Goal: Use online tool/utility: Utilize a website feature to perform a specific function

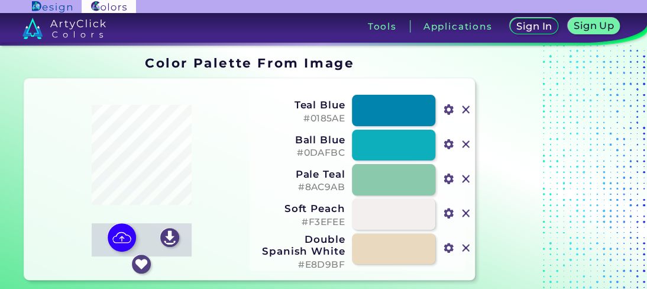
drag, startPoint x: 0, startPoint y: 0, endPoint x: 246, endPoint y: 153, distance: 290.0
click at [246, 153] on div at bounding box center [142, 155] width 216 height 135
click at [160, 247] on img at bounding box center [169, 237] width 19 height 19
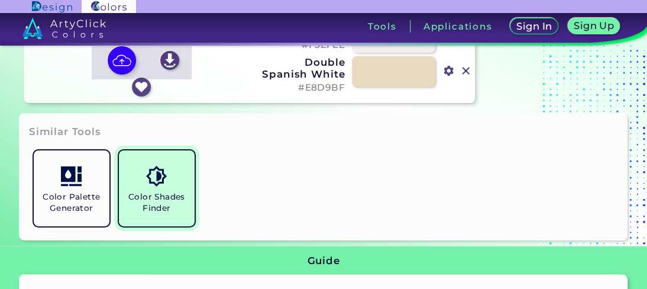
scroll to position [178, 0]
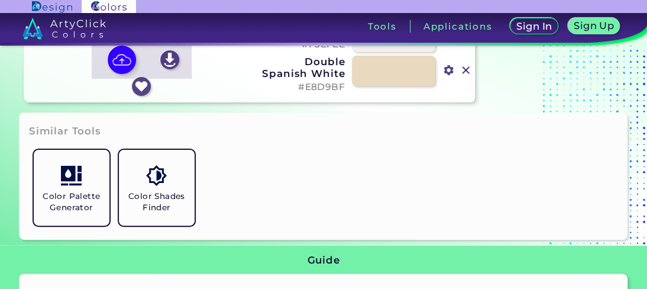
drag, startPoint x: 83, startPoint y: 208, endPoint x: 333, endPoint y: 190, distance: 251.0
click at [333, 190] on div "Color Palette Generator Color Shades Finder" at bounding box center [323, 187] width 589 height 85
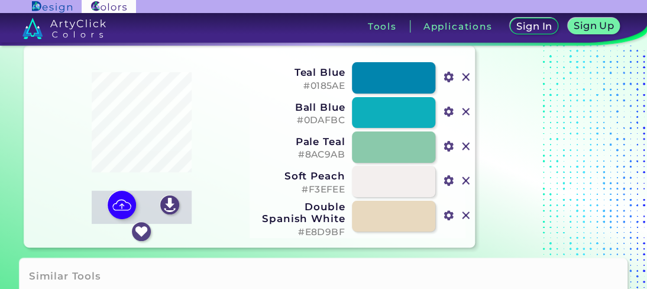
scroll to position [59, 0]
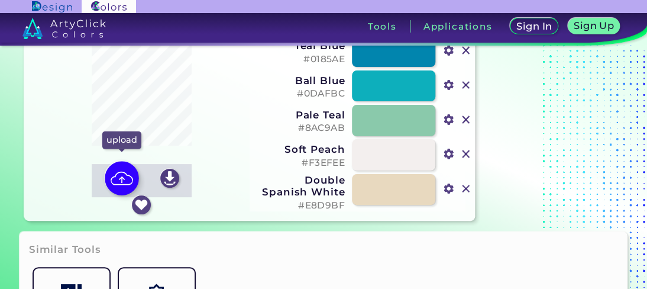
click at [139, 166] on img at bounding box center [122, 178] width 34 height 34
click at [0, 0] on input "file" at bounding box center [0, 0] width 0 height 0
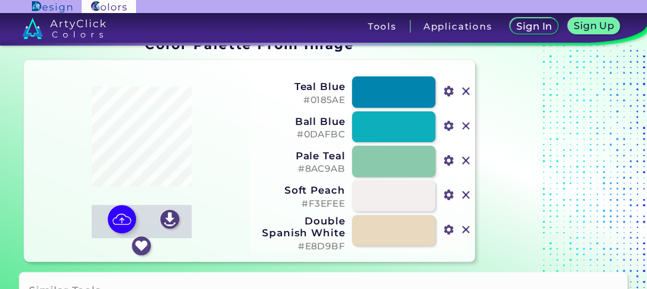
scroll to position [0, 0]
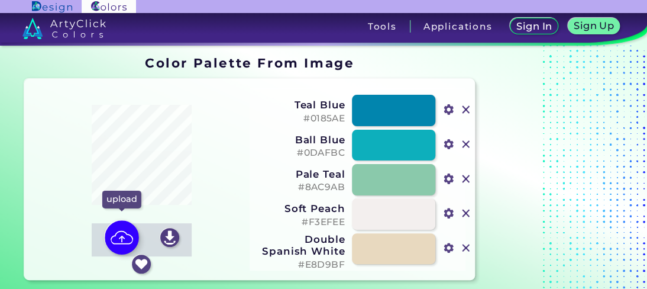
click at [139, 228] on img at bounding box center [122, 237] width 34 height 34
click at [0, 0] on input "file" at bounding box center [0, 0] width 0 height 0
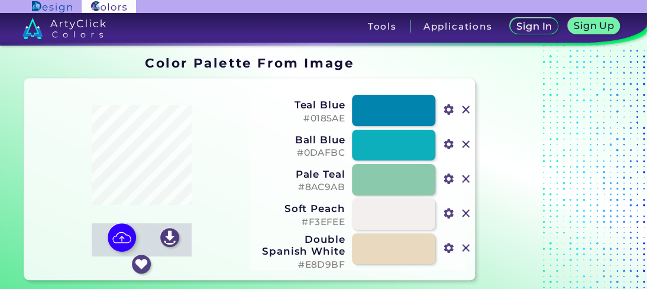
type input "#a39782"
type input "#857b68"
type input "#c5baa5"
type input "#dbd2be"
type input "#efe7d5"
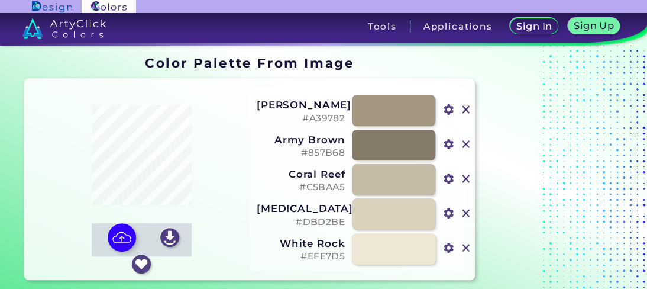
click at [400, 250] on link at bounding box center [394, 248] width 85 height 31
